Goal: Register for event/course

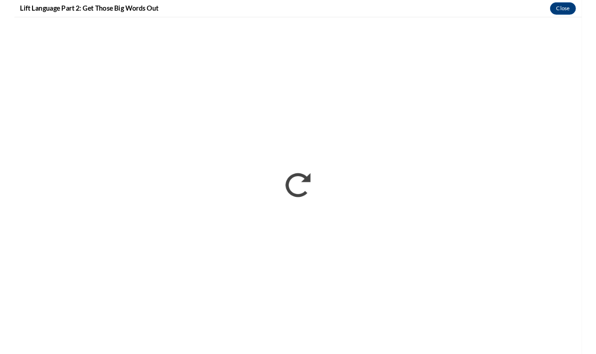
scroll to position [781, 0]
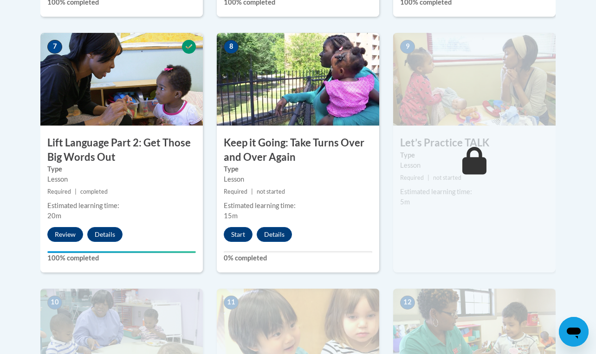
scroll to position [759, 0]
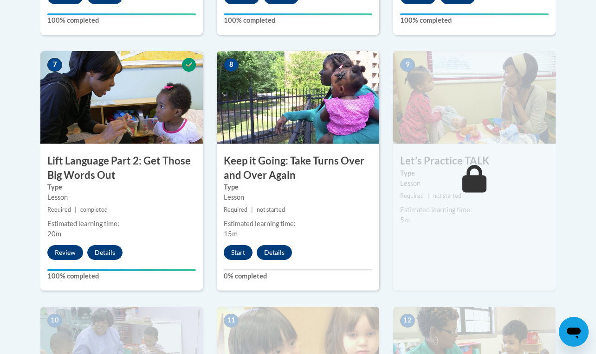
click at [238, 245] on button "Start" at bounding box center [238, 252] width 29 height 15
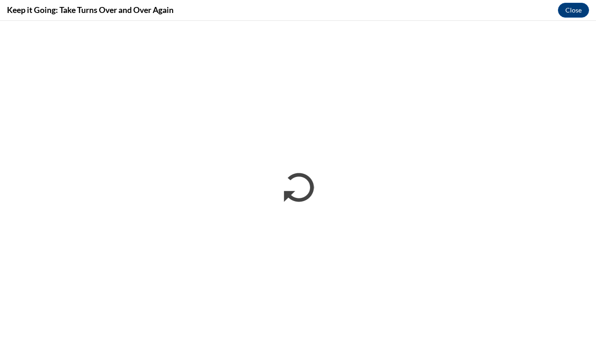
scroll to position [0, 0]
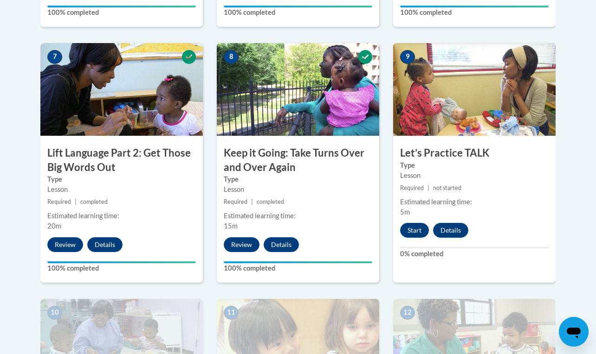
scroll to position [781, 0]
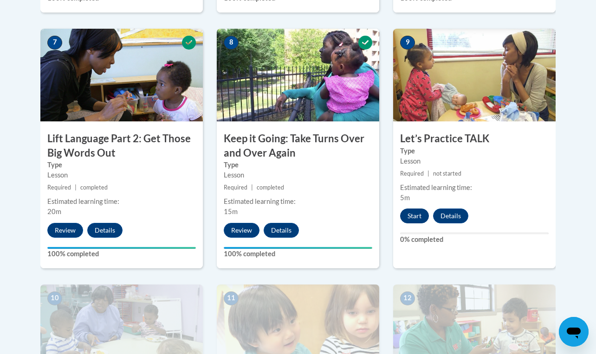
click at [412, 212] on button "Start" at bounding box center [414, 216] width 29 height 15
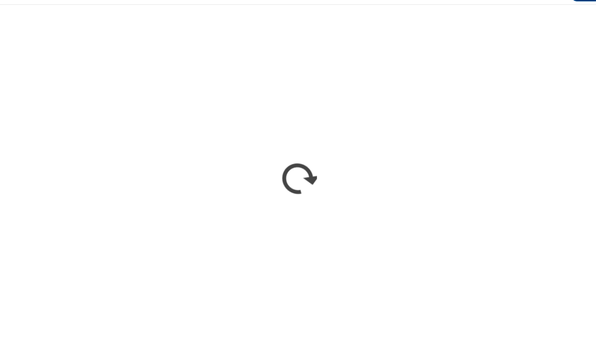
scroll to position [981, 0]
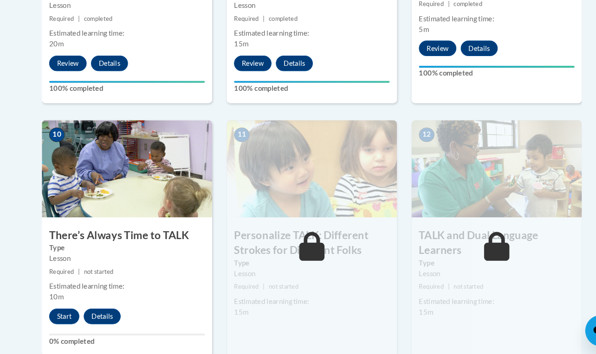
scroll to position [1057, 0]
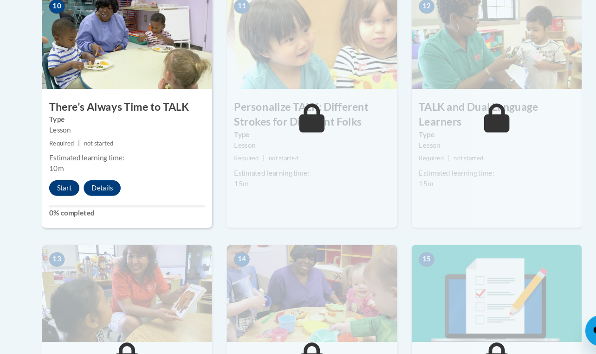
click at [61, 188] on button "Start" at bounding box center [61, 195] width 29 height 15
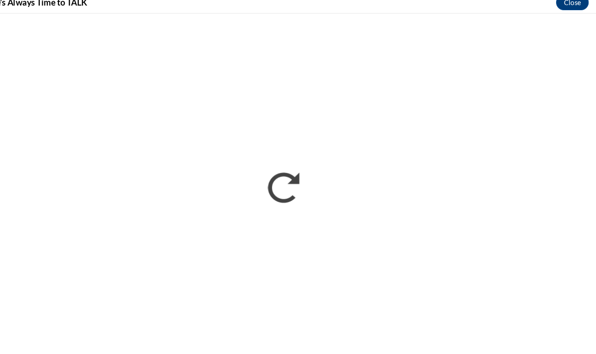
scroll to position [1067, 0]
